Goal: Information Seeking & Learning: Learn about a topic

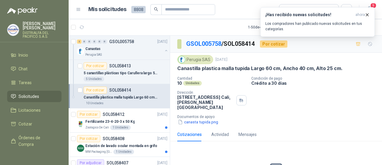
scroll to position [50, 0]
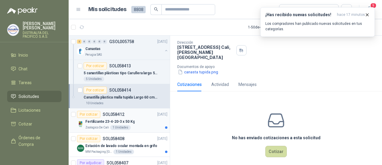
click at [120, 120] on p "Fertilizante 23-4-20-3 x 50 Kg" at bounding box center [109, 122] width 49 height 6
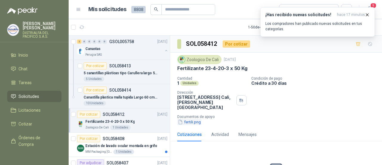
click at [195, 123] on button "fertili.png" at bounding box center [189, 122] width 24 height 6
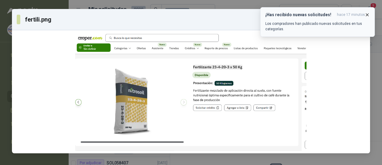
click at [367, 15] on icon "button" at bounding box center [367, 14] width 5 height 5
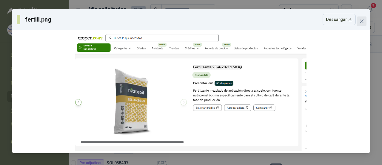
click at [361, 26] on button "Close" at bounding box center [362, 21] width 10 height 10
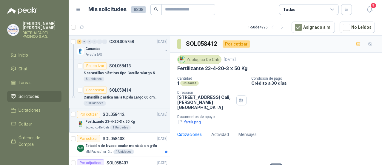
scroll to position [20, 0]
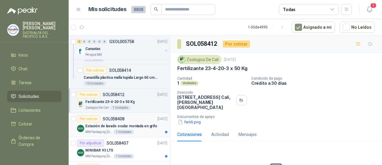
click at [144, 123] on p "Estación de lavado ocular montada en grifo" at bounding box center [121, 126] width 72 height 6
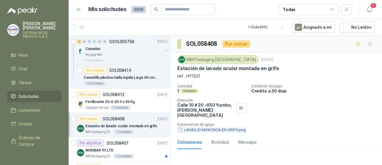
click at [197, 126] on button "LAVAOJO MONTADA EN GRIFO.png" at bounding box center [211, 129] width 69 height 6
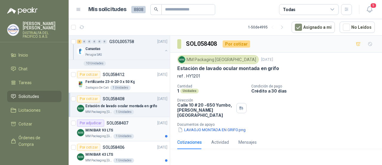
click at [147, 133] on div "MM Packaging [GEOGRAPHIC_DATA] 1 Unidades" at bounding box center [126, 135] width 82 height 5
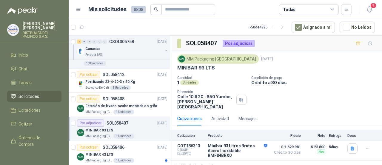
scroll to position [60, 0]
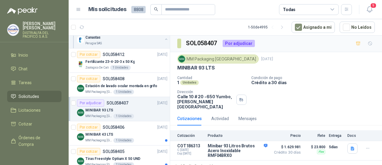
click at [126, 133] on div "MINIBAR 43 LTS" at bounding box center [126, 133] width 82 height 7
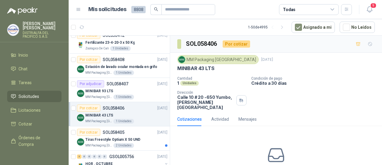
scroll to position [99, 0]
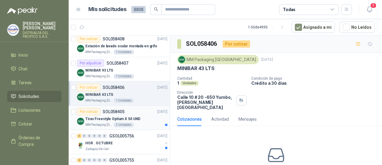
click at [106, 118] on p "Tiras Freestyle Optium X 50 UND" at bounding box center [112, 119] width 55 height 6
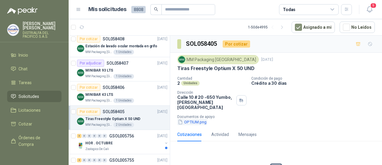
click at [200, 119] on button "OPTIUM.png" at bounding box center [192, 122] width 30 height 6
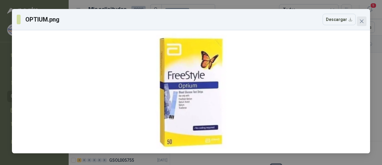
click at [362, 23] on icon "close" at bounding box center [361, 21] width 5 height 5
